Goal: Transaction & Acquisition: Purchase product/service

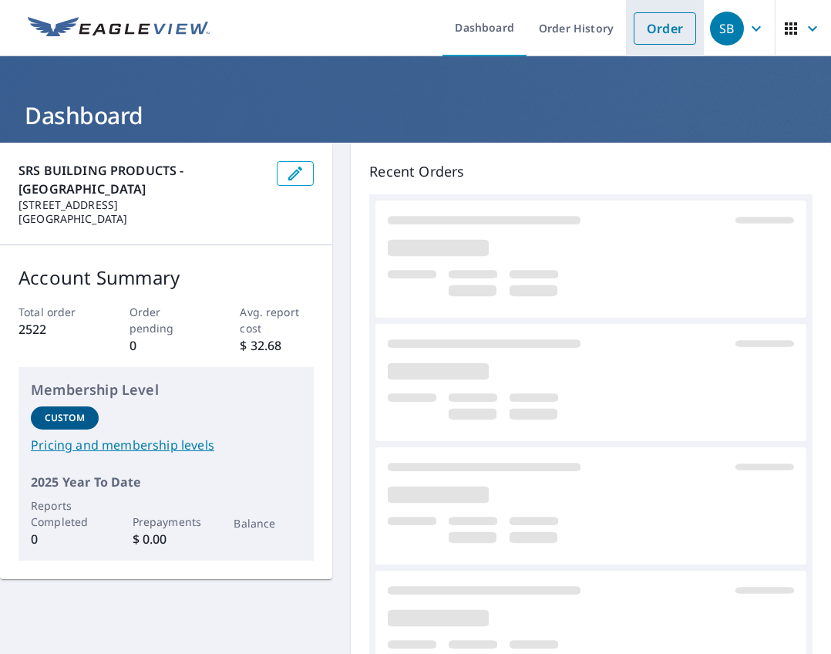
click at [636, 41] on link "Order" at bounding box center [665, 28] width 62 height 32
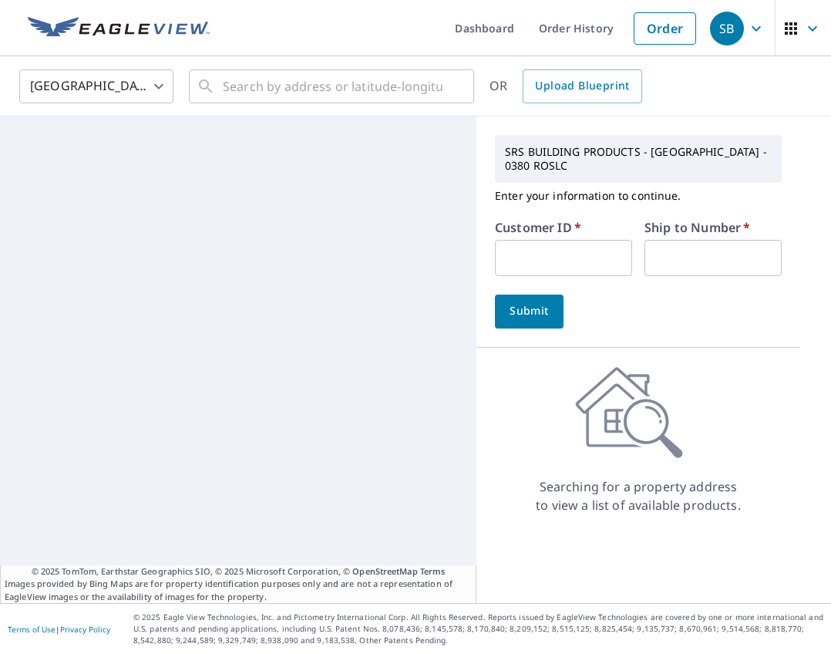
click at [591, 250] on input "text" at bounding box center [563, 258] width 137 height 36
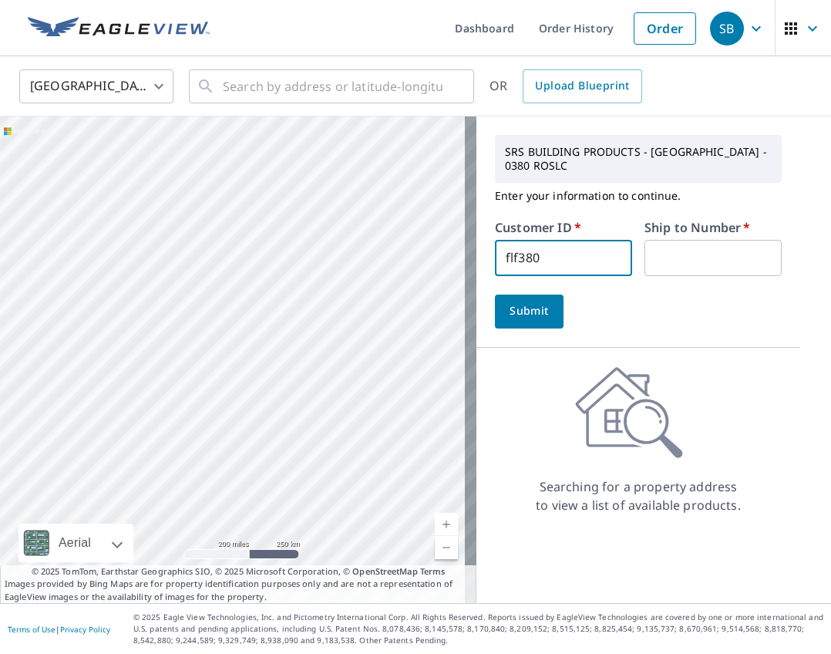
type input "flf380"
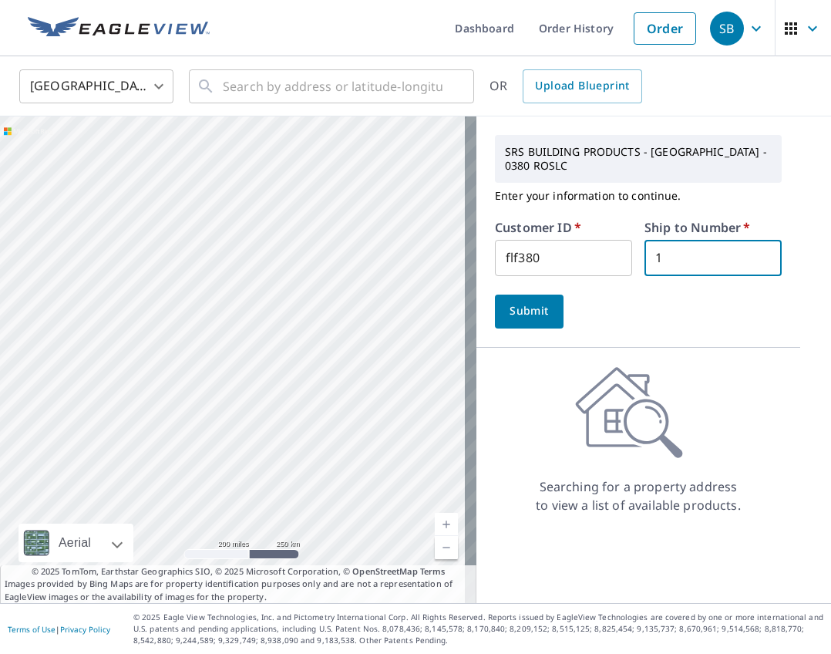
type input "1"
click at [530, 318] on span "Submit" at bounding box center [529, 310] width 44 height 19
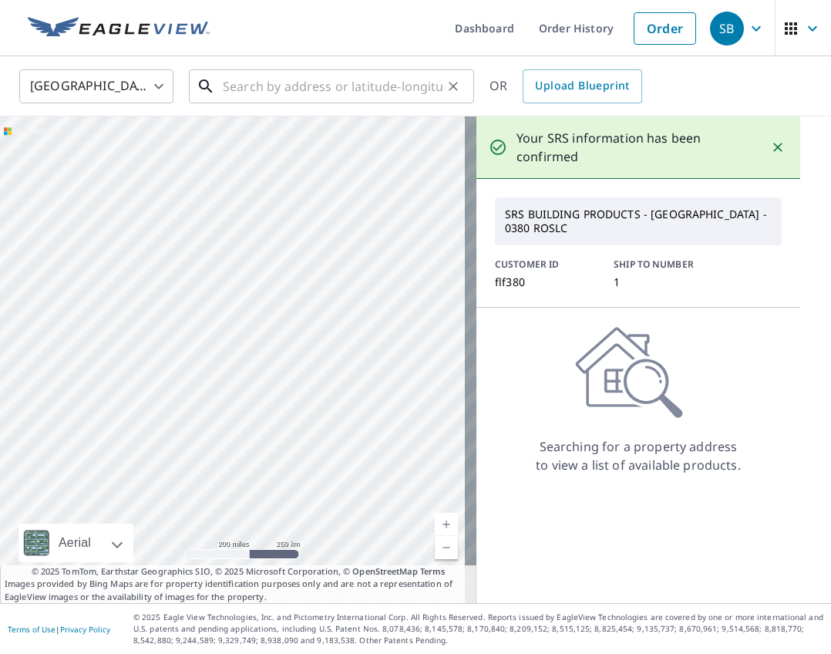
click at [307, 103] on div "​" at bounding box center [331, 86] width 285 height 34
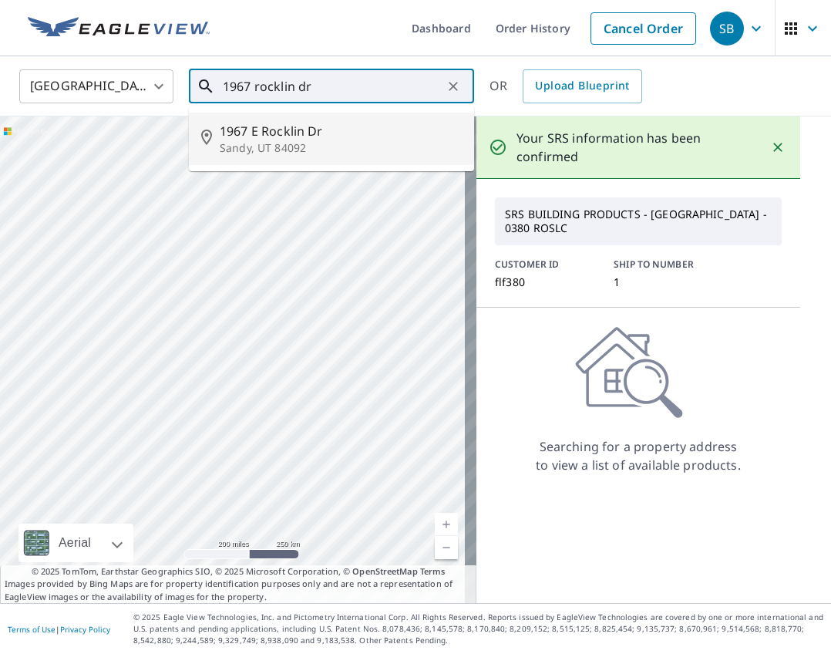
click at [298, 129] on span "1967 E Rocklin Dr" at bounding box center [341, 131] width 242 height 18
type input "[STREET_ADDRESS][PERSON_NAME]"
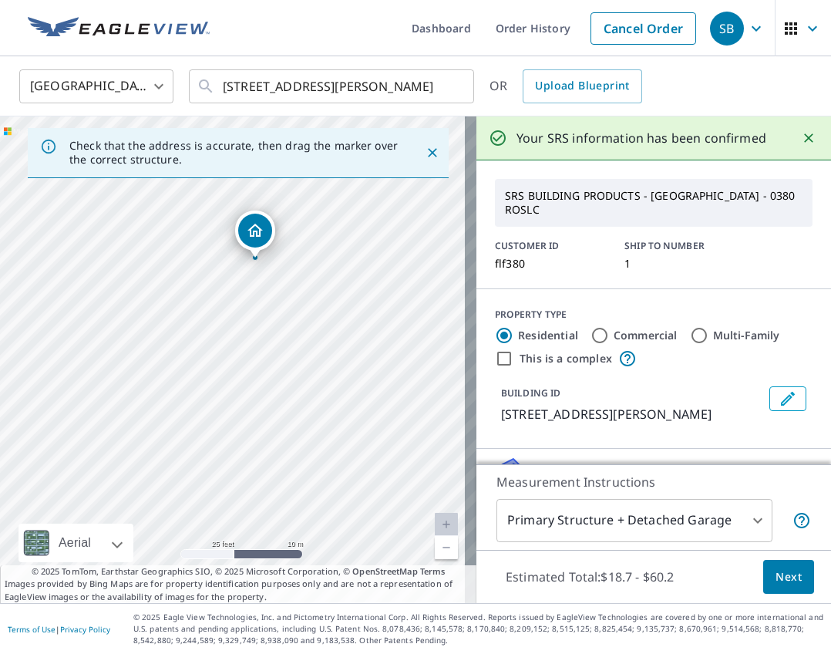
drag, startPoint x: 205, startPoint y: 321, endPoint x: 224, endPoint y: 435, distance: 114.8
click at [224, 435] on div "[STREET_ADDRESS][PERSON_NAME]" at bounding box center [238, 359] width 476 height 486
drag, startPoint x: 241, startPoint y: 362, endPoint x: 280, endPoint y: 459, distance: 104.5
click at [280, 459] on div "[STREET_ADDRESS][PERSON_NAME]" at bounding box center [238, 359] width 476 height 486
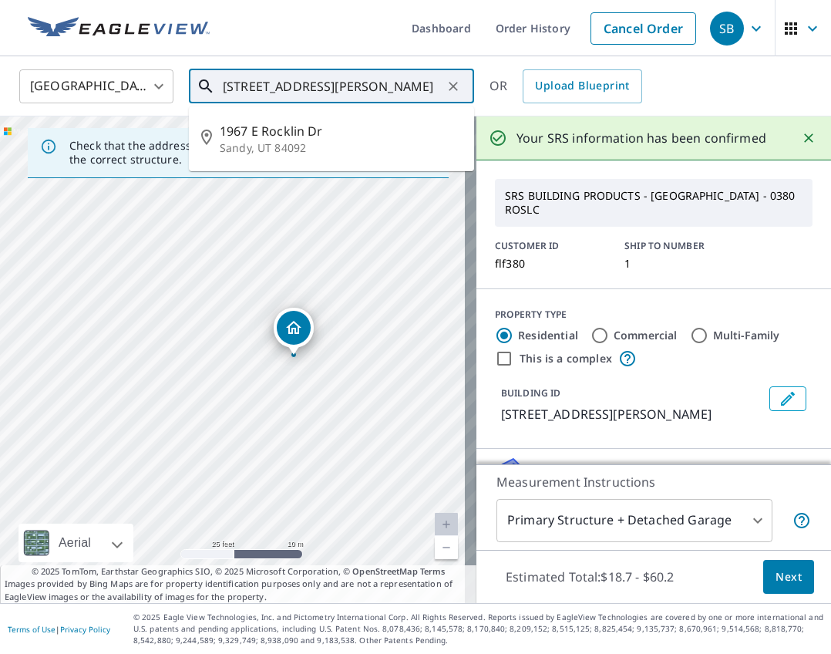
drag, startPoint x: 435, startPoint y: 87, endPoint x: 186, endPoint y: 82, distance: 249.0
click at [186, 82] on div "United States [GEOGRAPHIC_DATA] ​ [STREET_ADDRESS][PERSON_NAME] ​ [STREET_ADDRE…" at bounding box center [410, 86] width 805 height 36
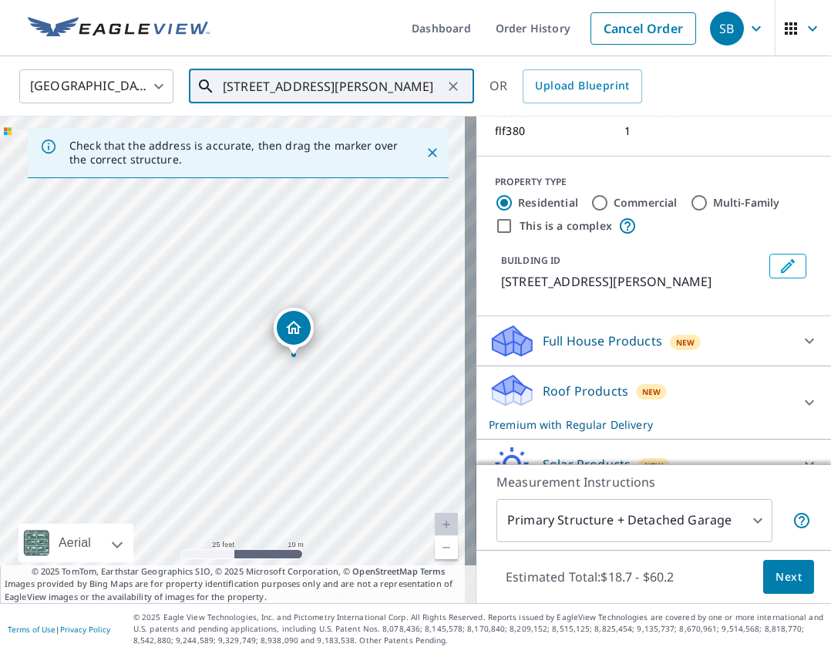
scroll to position [154, 0]
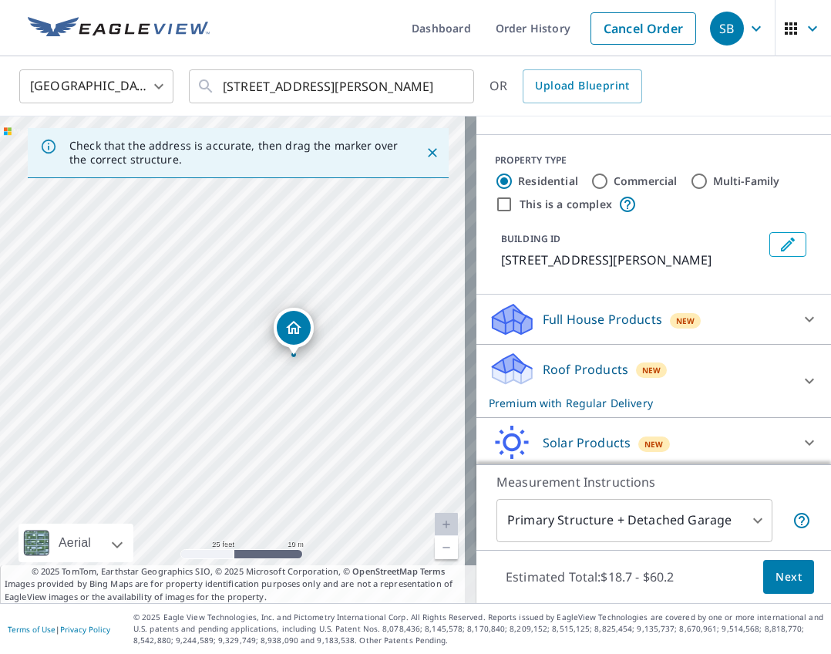
click at [545, 367] on p "Roof Products" at bounding box center [586, 369] width 86 height 18
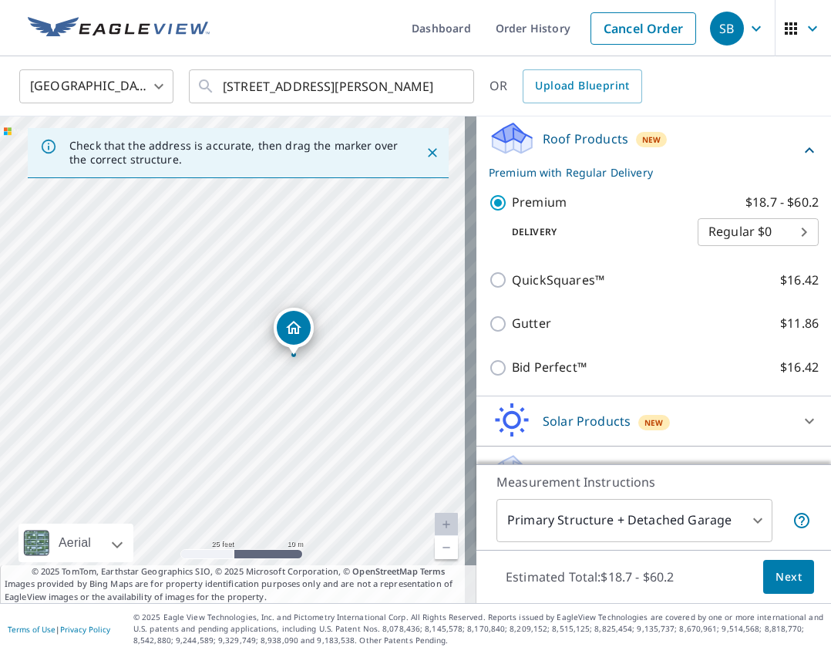
scroll to position [385, 0]
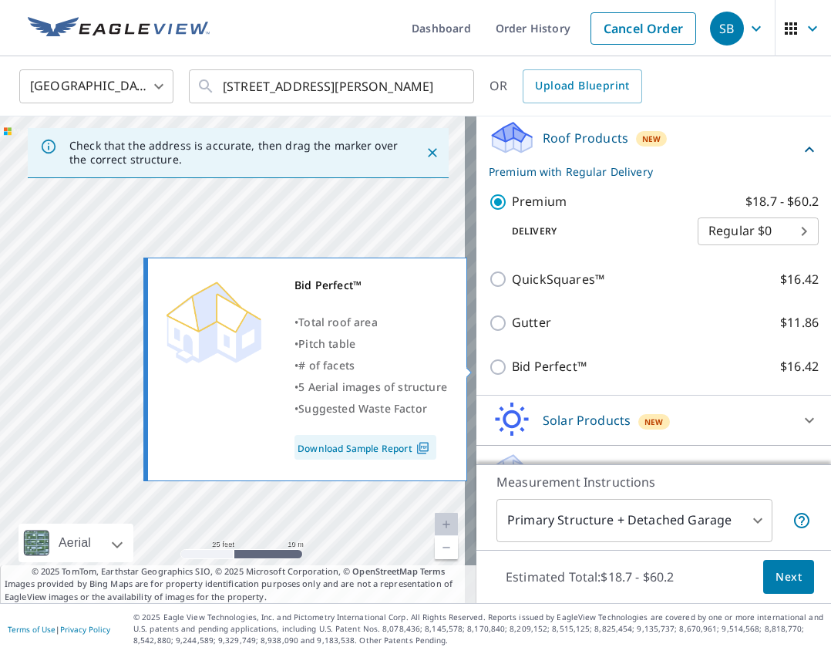
click at [530, 367] on p "Bid Perfect™" at bounding box center [549, 366] width 75 height 19
click at [512, 367] on input "Bid Perfect™ $16.42" at bounding box center [500, 367] width 23 height 18
checkbox input "true"
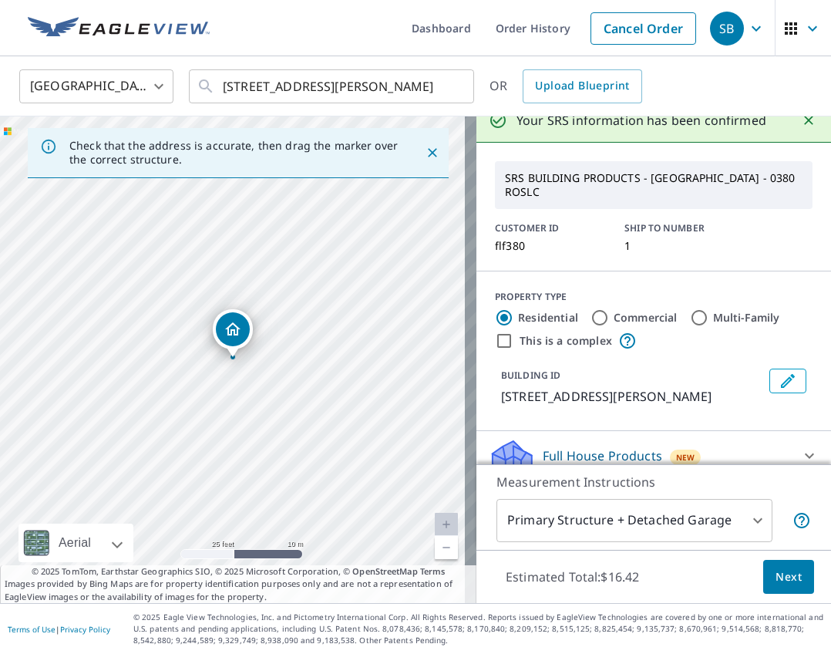
scroll to position [0, 0]
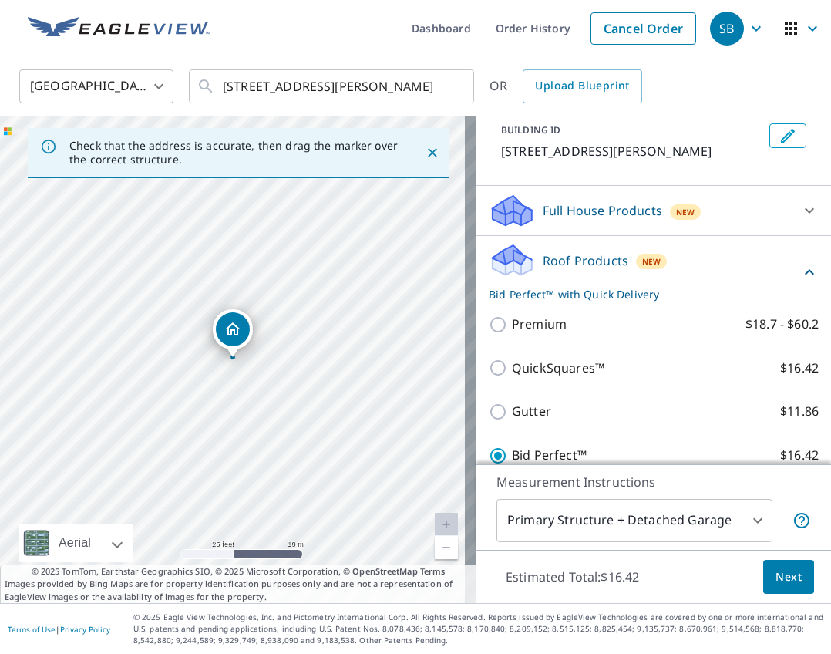
click at [732, 265] on div "Roof Products New Bid Perfect™ with Quick Delivery" at bounding box center [644, 272] width 311 height 60
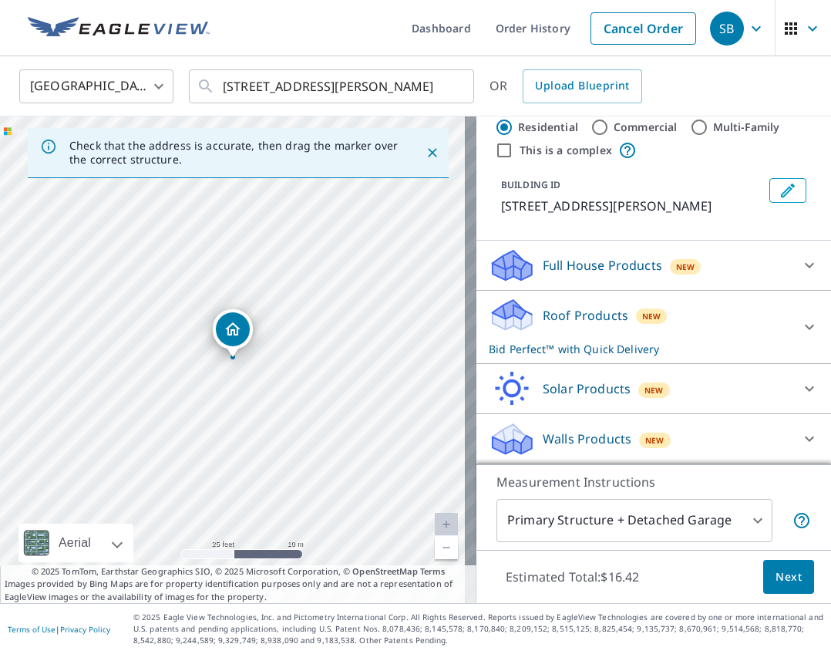
scroll to position [208, 0]
click at [698, 325] on div "Roof Products New Bid Perfect™ with Quick Delivery" at bounding box center [640, 327] width 302 height 60
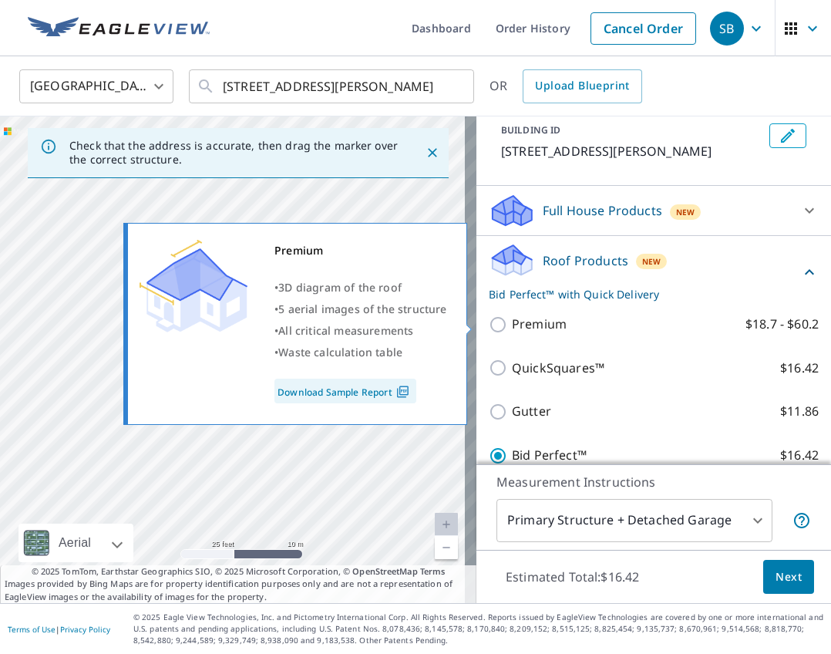
click at [540, 325] on p "Premium" at bounding box center [539, 323] width 55 height 19
click at [512, 325] on input "Premium $18.7 - $60.2" at bounding box center [500, 324] width 23 height 18
checkbox input "true"
checkbox input "false"
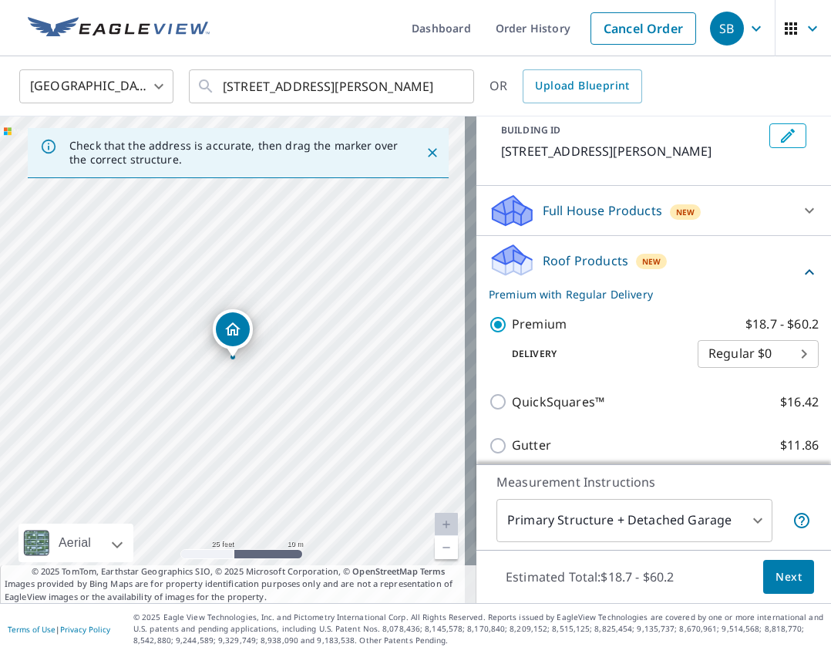
click at [617, 272] on div "Roof Products New Premium with Regular Delivery" at bounding box center [644, 272] width 311 height 60
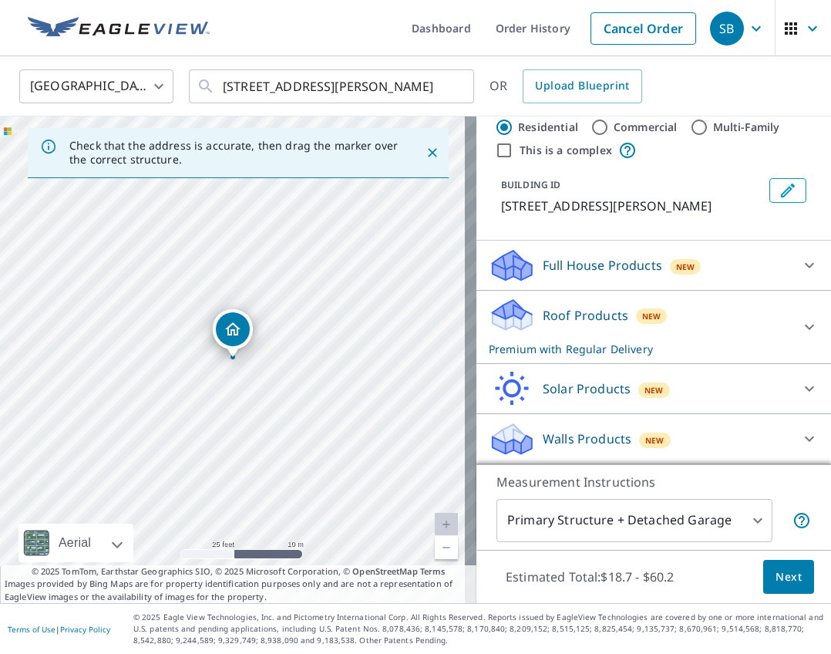
scroll to position [208, 0]
click at [776, 577] on span "Next" at bounding box center [788, 576] width 26 height 19
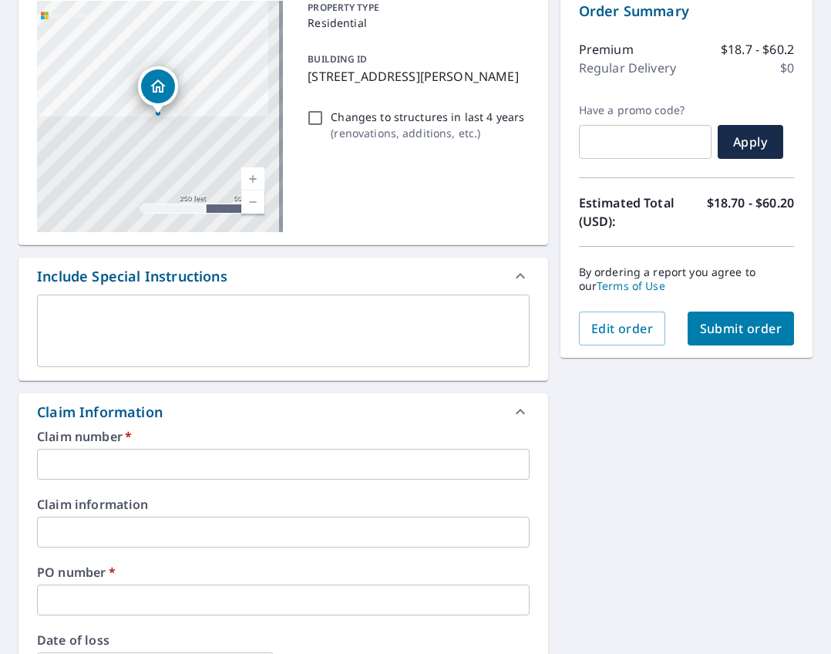
scroll to position [231, 0]
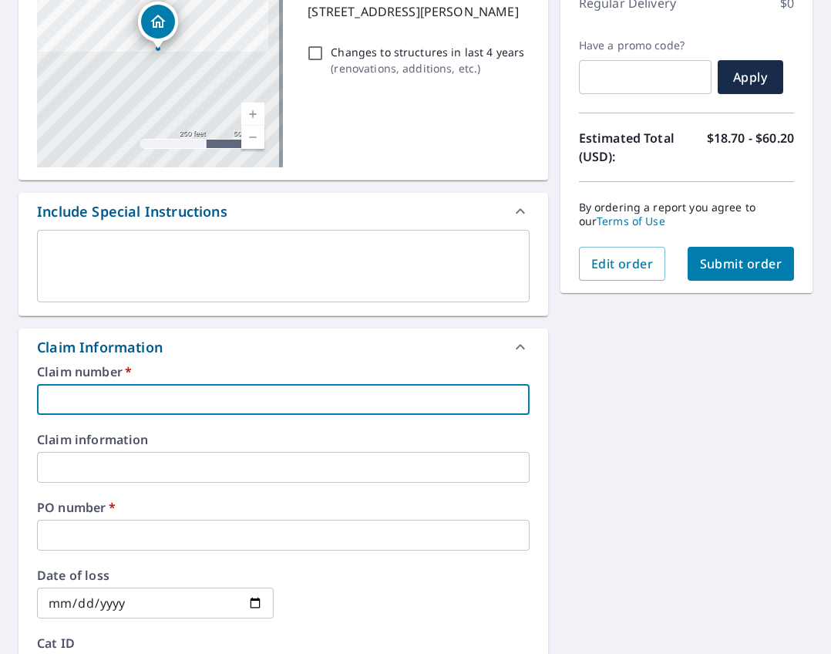
paste input "[STREET_ADDRESS][PERSON_NAME]"
type input "[STREET_ADDRESS][PERSON_NAME]"
checkbox input "true"
type input "[STREET_ADDRESS][PERSON_NAME]"
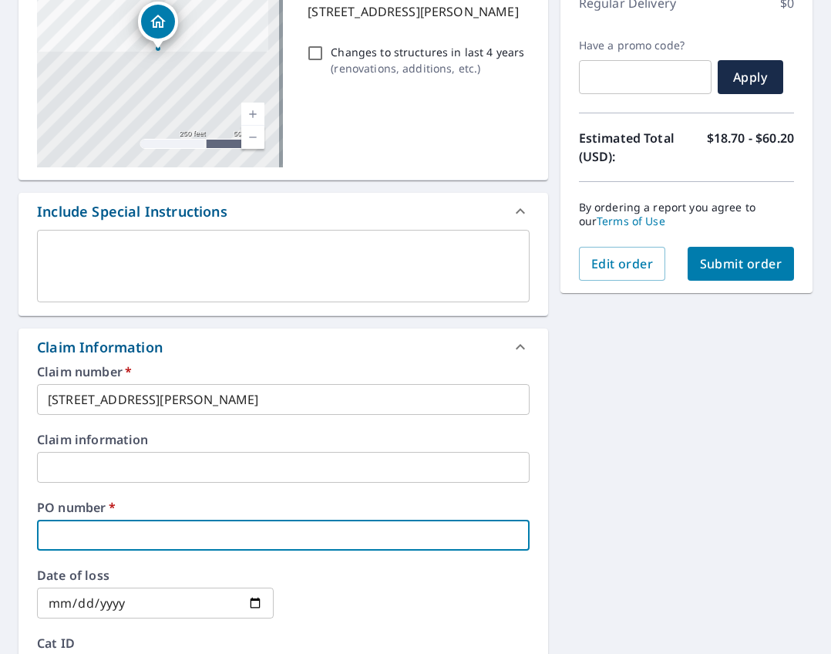
paste input "[STREET_ADDRESS][PERSON_NAME]"
type input "[STREET_ADDRESS][PERSON_NAME]"
checkbox input "true"
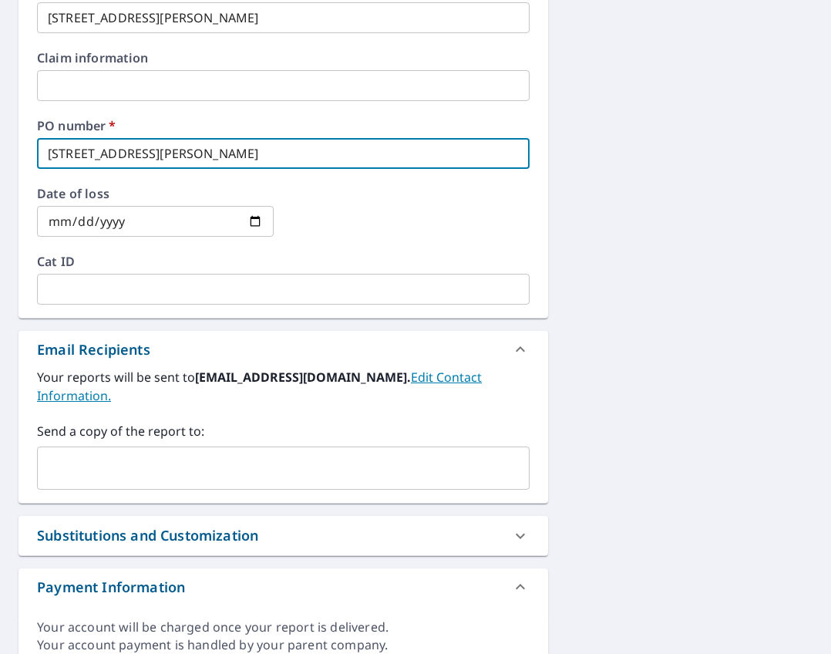
scroll to position [617, 0]
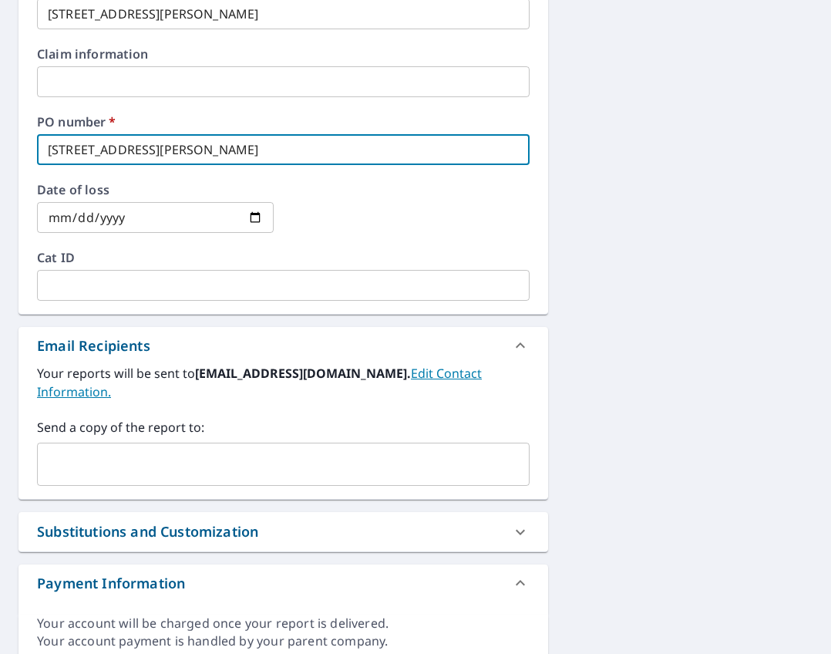
type input "[STREET_ADDRESS][PERSON_NAME]"
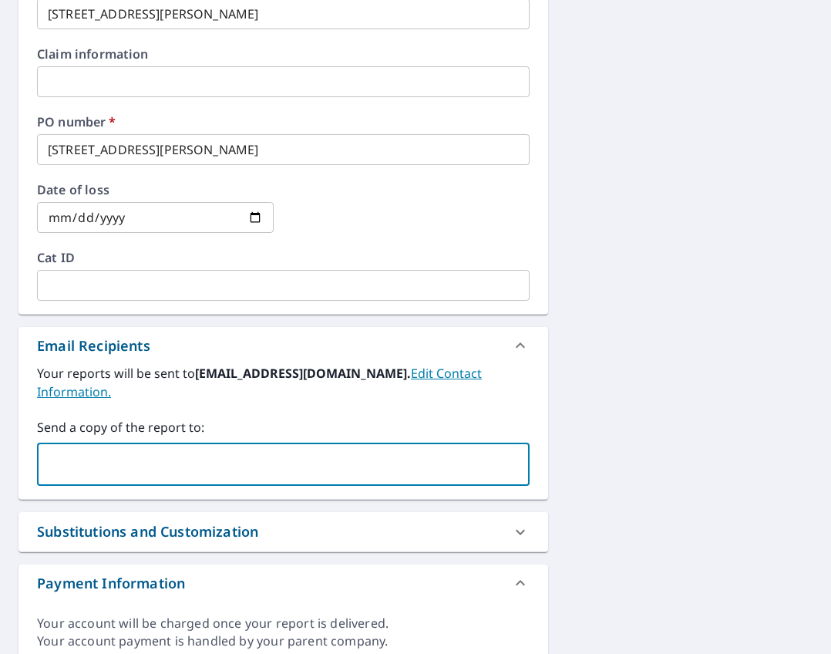
paste input "[PERSON_NAME][EMAIL_ADDRESS][PERSON_NAME][DOMAIN_NAME]"
type input "[PERSON_NAME][EMAIL_ADDRESS][PERSON_NAME][DOMAIN_NAME]"
checkbox input "true"
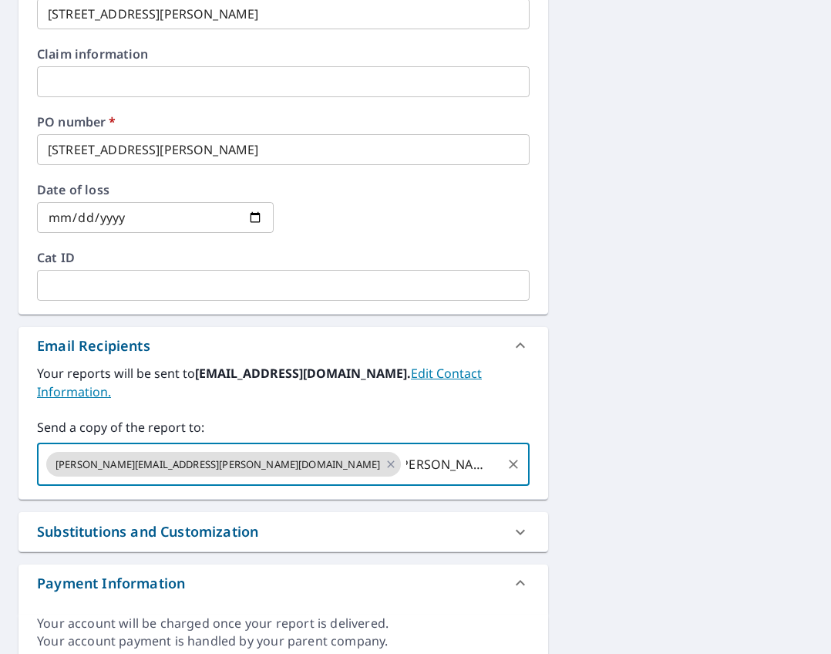
type input "[PERSON_NAME][EMAIL_ADDRESS][PERSON_NAME][DOMAIN_NAME]"
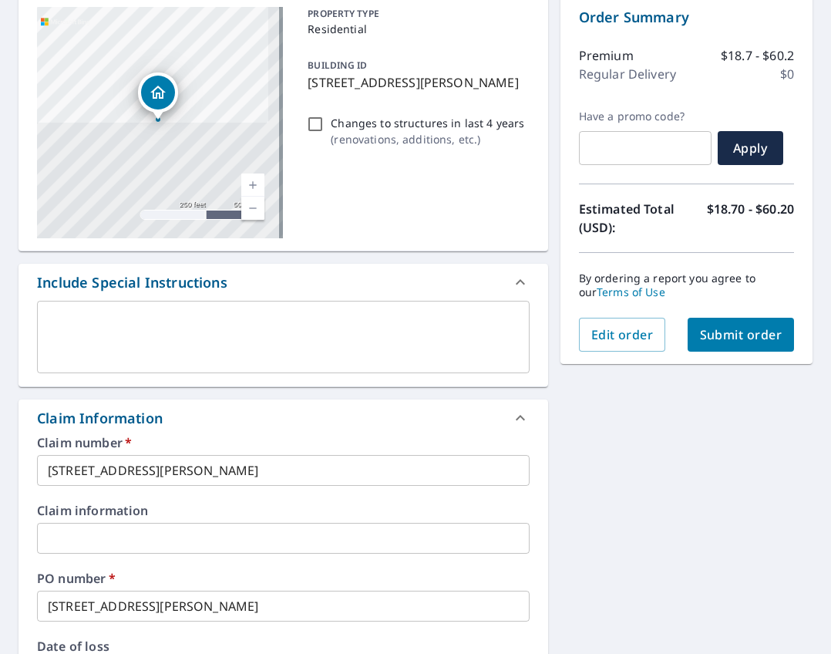
scroll to position [83, 0]
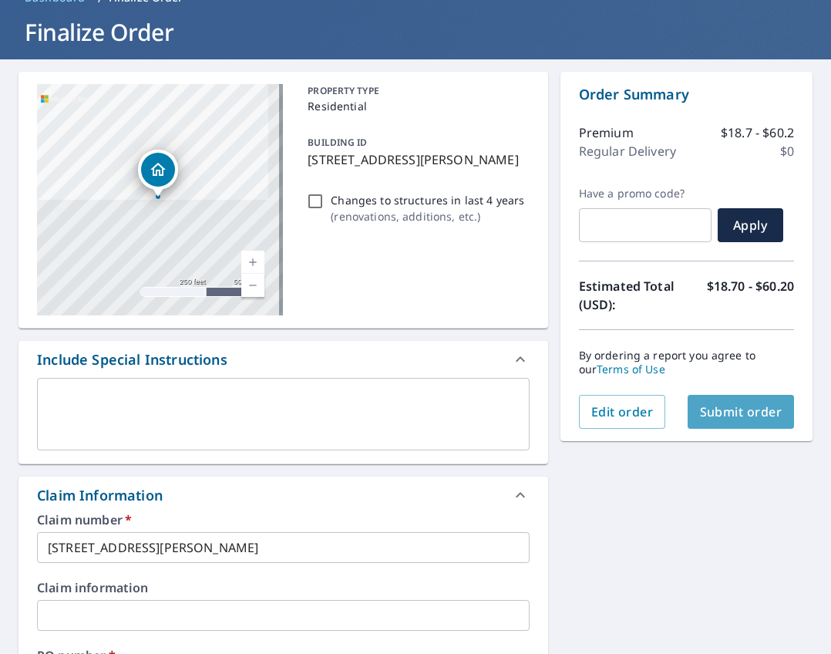
click at [721, 409] on span "Submit order" at bounding box center [741, 411] width 82 height 17
checkbox input "true"
